Goal: Task Accomplishment & Management: Manage account settings

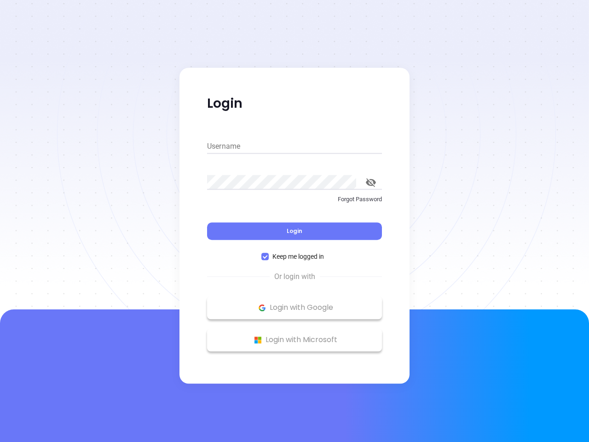
click at [294, 221] on div "Login" at bounding box center [294, 225] width 175 height 29
click at [294, 146] on input "Username" at bounding box center [294, 146] width 175 height 15
click at [371, 182] on icon "toggle password visibility" at bounding box center [371, 182] width 10 height 9
click at [294, 231] on span "Login" at bounding box center [295, 231] width 16 height 8
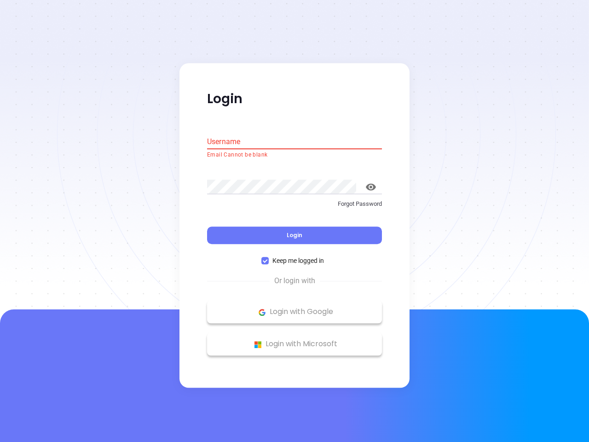
click at [294, 256] on span "Keep me logged in" at bounding box center [298, 261] width 59 height 10
click at [269, 257] on input "Keep me logged in" at bounding box center [264, 260] width 7 height 7
checkbox input "false"
click at [294, 307] on p "Login with Google" at bounding box center [295, 312] width 166 height 14
click at [294, 340] on p "Login with Microsoft" at bounding box center [295, 344] width 166 height 14
